Goal: Information Seeking & Learning: Learn about a topic

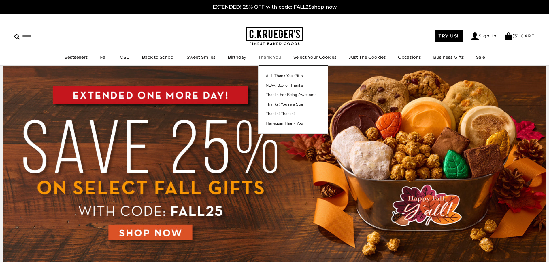
click at [270, 56] on link "Thank You" at bounding box center [269, 56] width 23 height 5
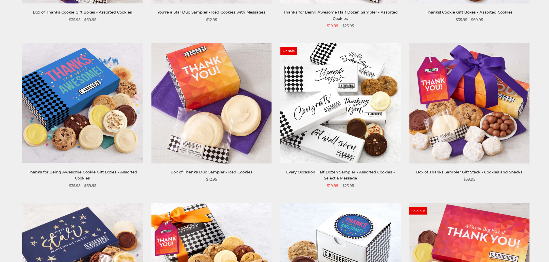
scroll to position [173, 0]
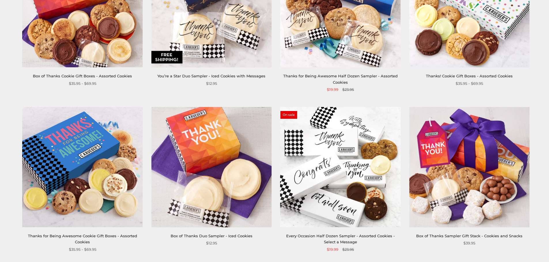
click at [310, 138] on img at bounding box center [340, 167] width 120 height 120
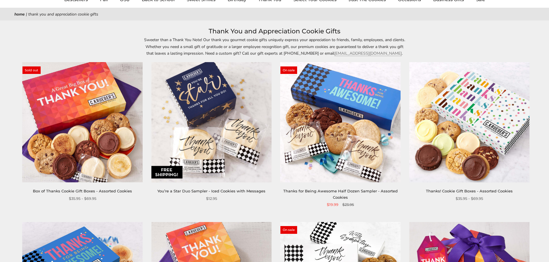
click at [349, 150] on img at bounding box center [340, 122] width 120 height 120
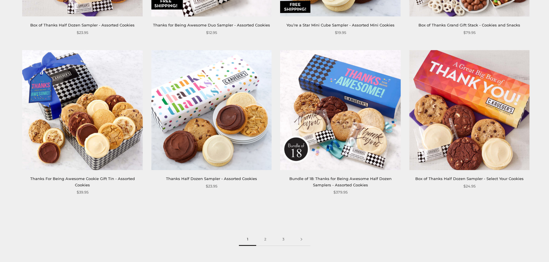
scroll to position [950, 0]
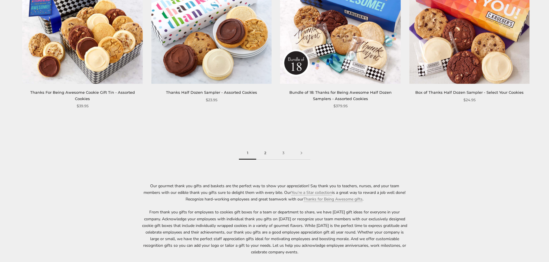
click at [261, 154] on link "2" at bounding box center [265, 153] width 18 height 13
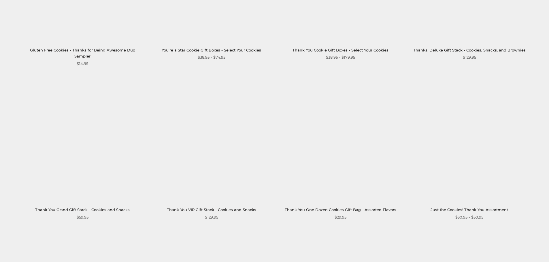
scroll to position [950, 0]
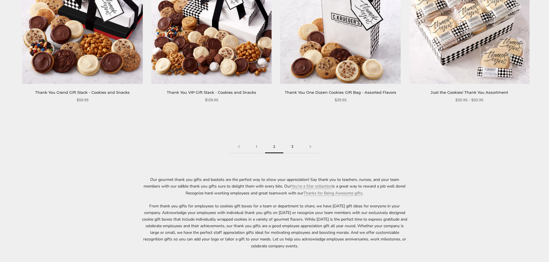
click at [292, 146] on link "3" at bounding box center [292, 147] width 18 height 13
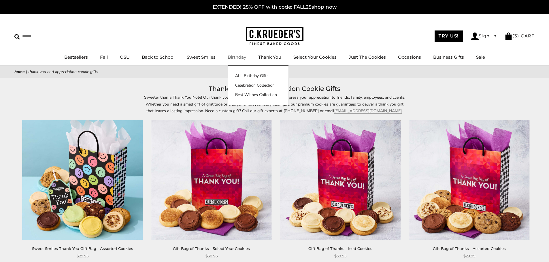
click at [242, 56] on link "Birthday" at bounding box center [236, 56] width 18 height 5
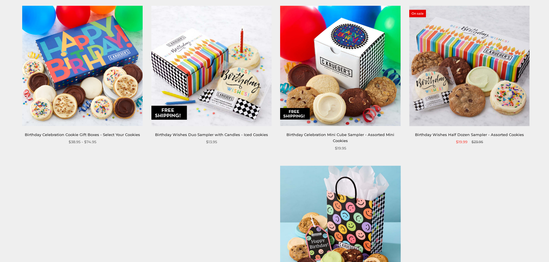
scroll to position [432, 0]
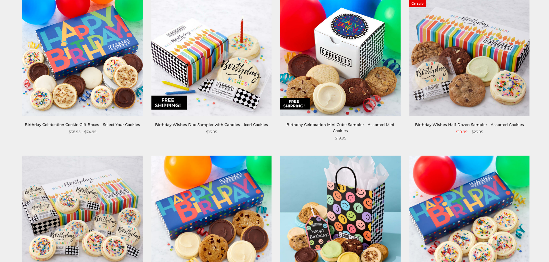
click at [443, 87] on img at bounding box center [469, 56] width 120 height 120
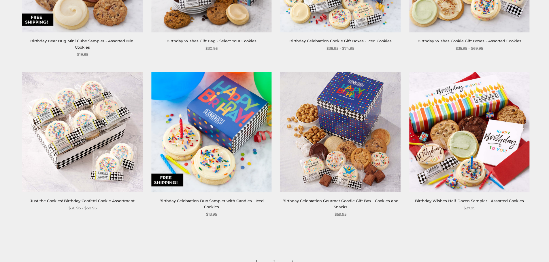
scroll to position [921, 0]
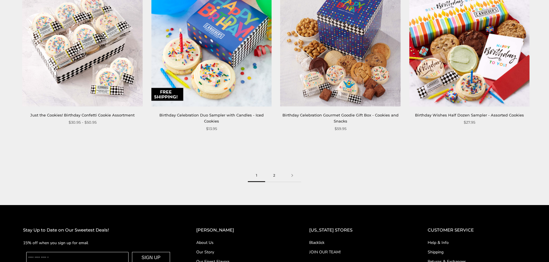
click at [274, 169] on link "2" at bounding box center [274, 175] width 18 height 13
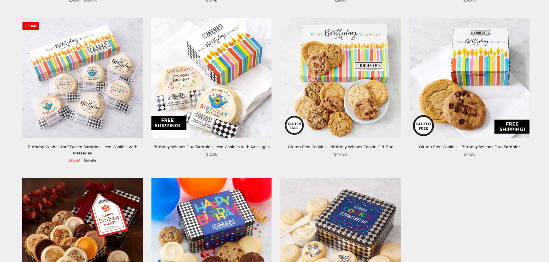
scroll to position [259, 0]
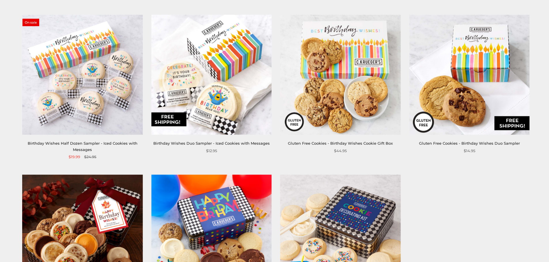
click at [60, 118] on img at bounding box center [82, 75] width 120 height 120
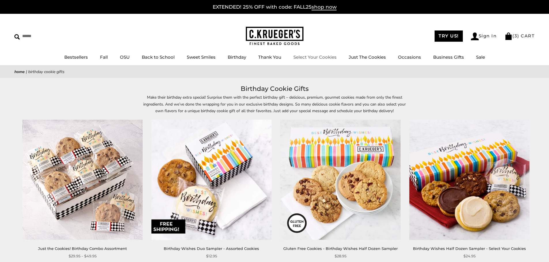
click at [305, 56] on link "Select Your Cookies" at bounding box center [314, 56] width 43 height 5
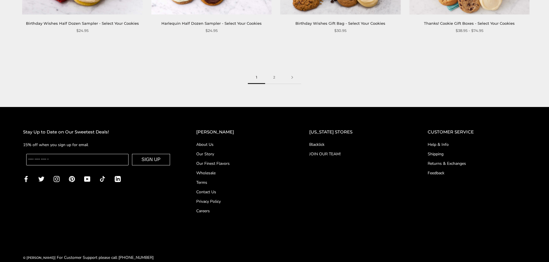
scroll to position [1008, 0]
click at [275, 71] on link "2" at bounding box center [274, 77] width 18 height 13
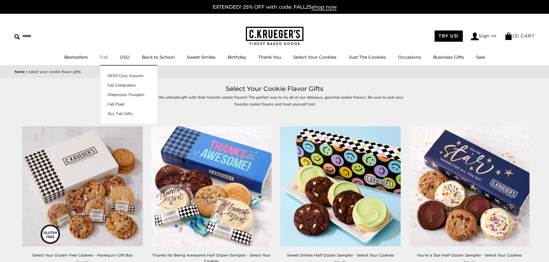
click at [108, 60] on link "Fall" at bounding box center [104, 56] width 8 height 5
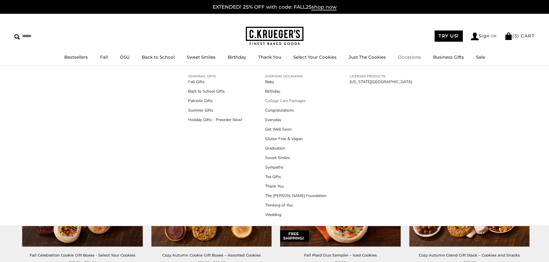
click at [293, 101] on link "College Care Packages" at bounding box center [295, 101] width 61 height 6
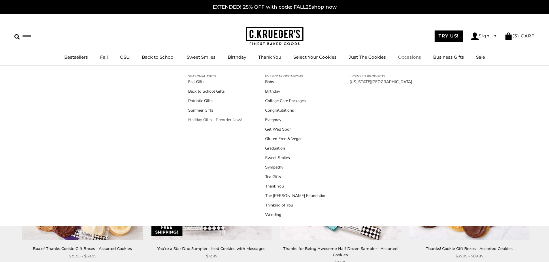
click at [218, 120] on link "Holiday Gifts - Preorder Now!" at bounding box center [215, 120] width 54 height 6
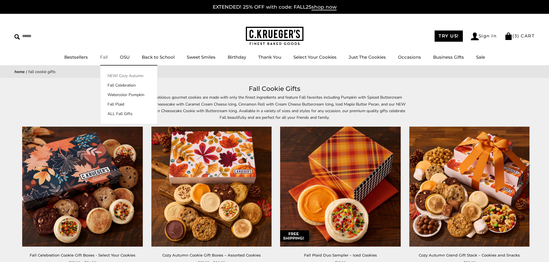
click at [124, 75] on link "NEW! Cozy Autumn" at bounding box center [128, 76] width 57 height 6
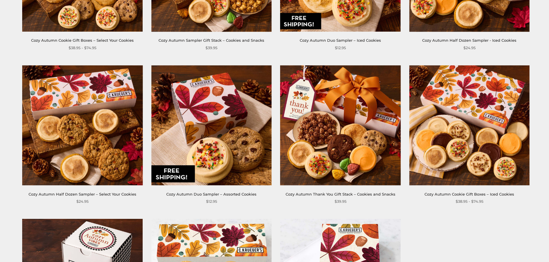
scroll to position [346, 0]
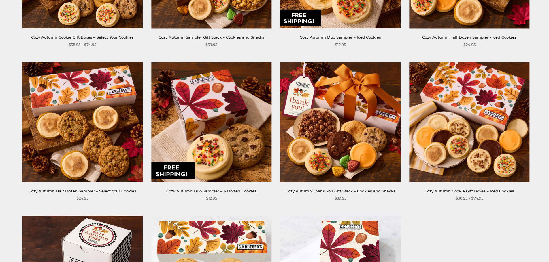
click at [444, 90] on img at bounding box center [469, 122] width 120 height 120
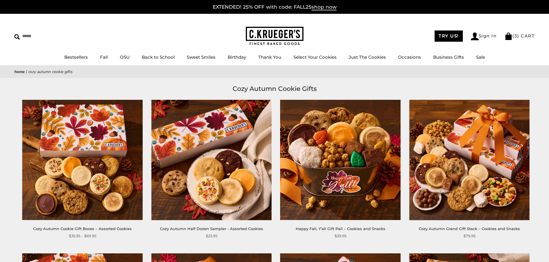
click at [204, 184] on img at bounding box center [211, 160] width 120 height 120
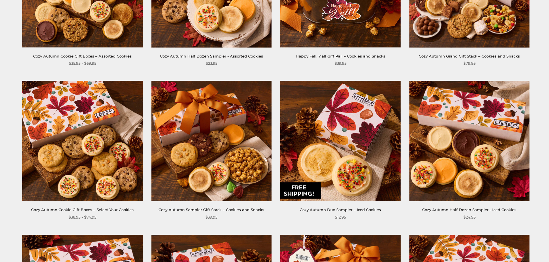
click at [357, 156] on img at bounding box center [340, 141] width 120 height 120
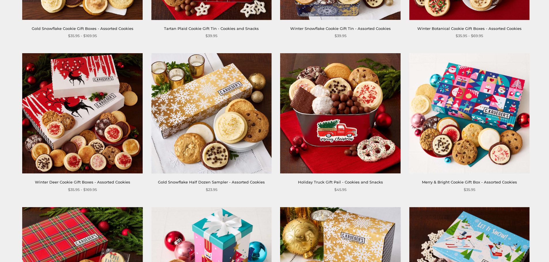
scroll to position [230, 0]
